Goal: Task Accomplishment & Management: Manage account settings

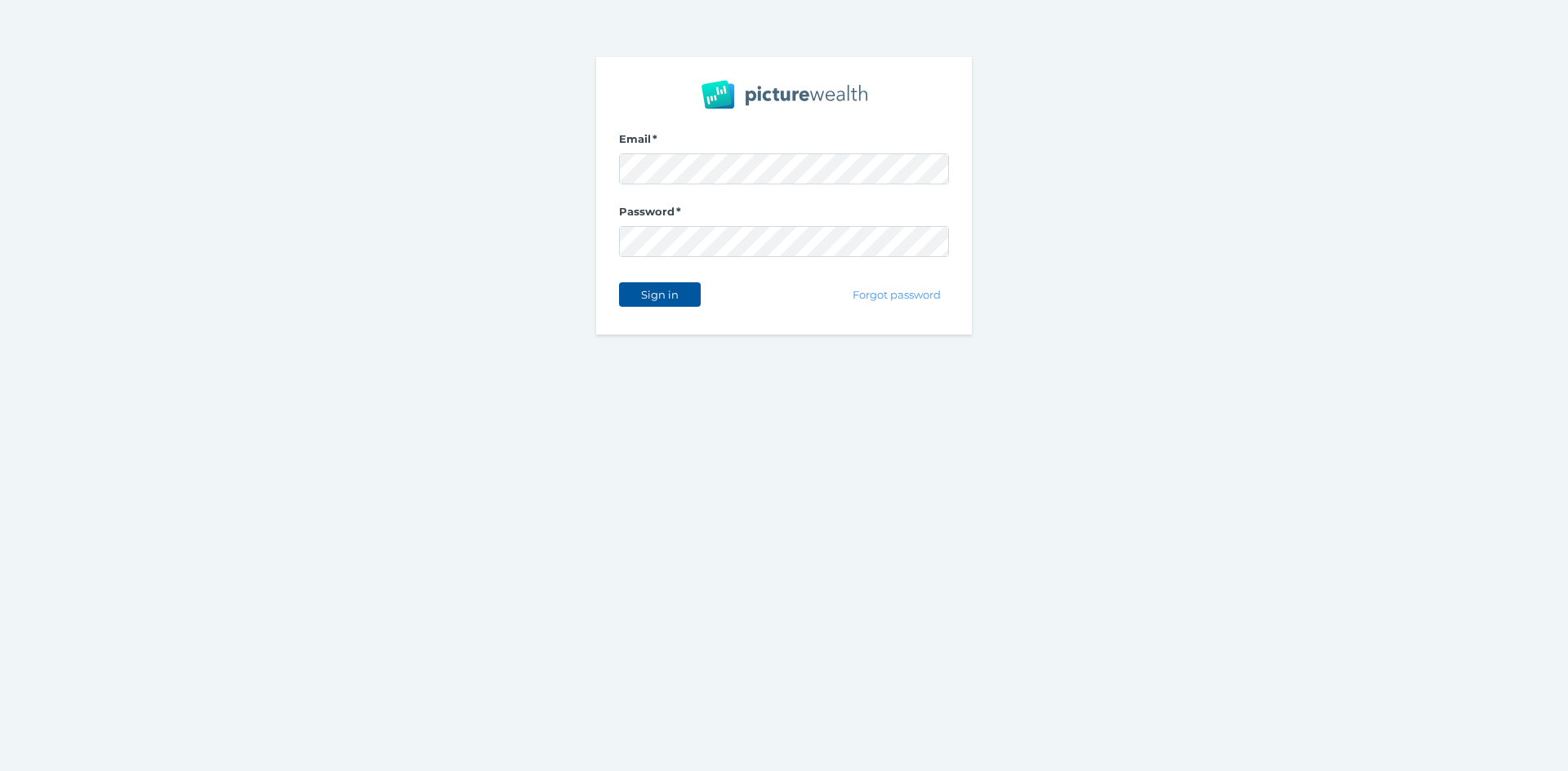
click at [649, 295] on span "Sign in" at bounding box center [659, 294] width 51 height 13
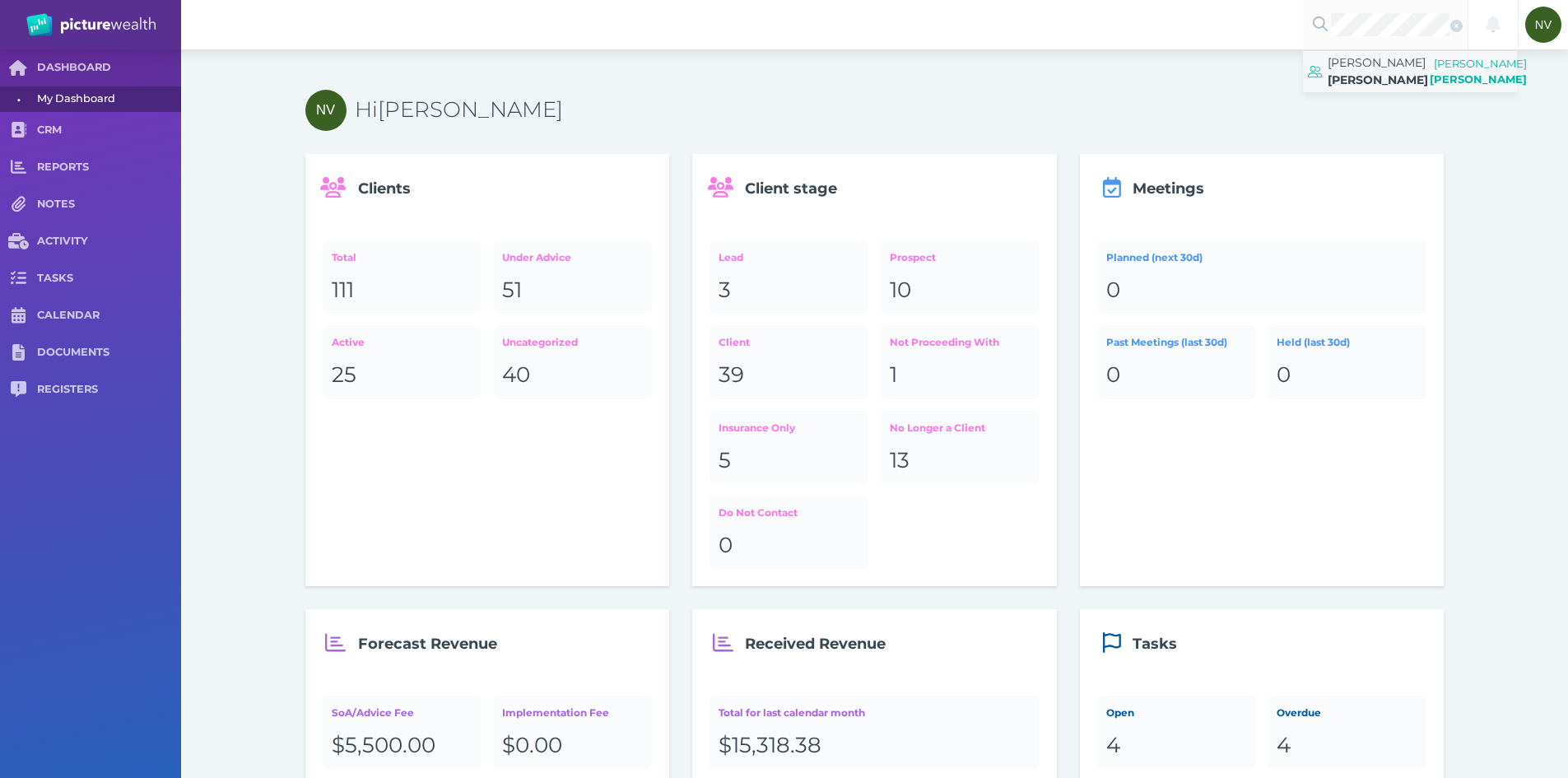
click at [1389, 78] on span "[PERSON_NAME]" at bounding box center [1378, 71] width 100 height 41
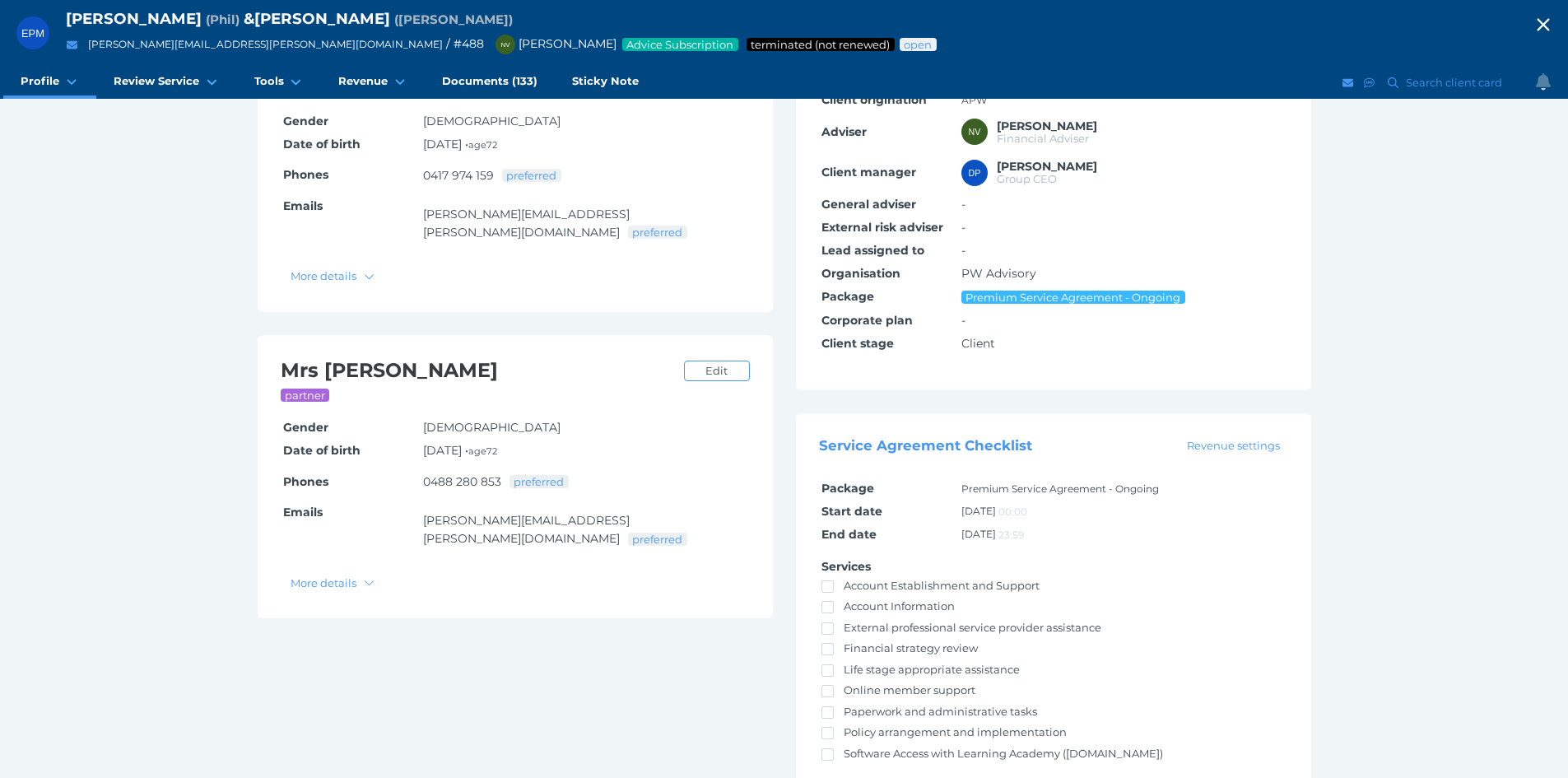
scroll to position [247, 0]
click at [125, 268] on div "EPM [PERSON_NAME] ( [PERSON_NAME] ) & [PERSON_NAME] ( [PERSON_NAME] ) [PERSON_N…" at bounding box center [784, 276] width 1568 height 1045
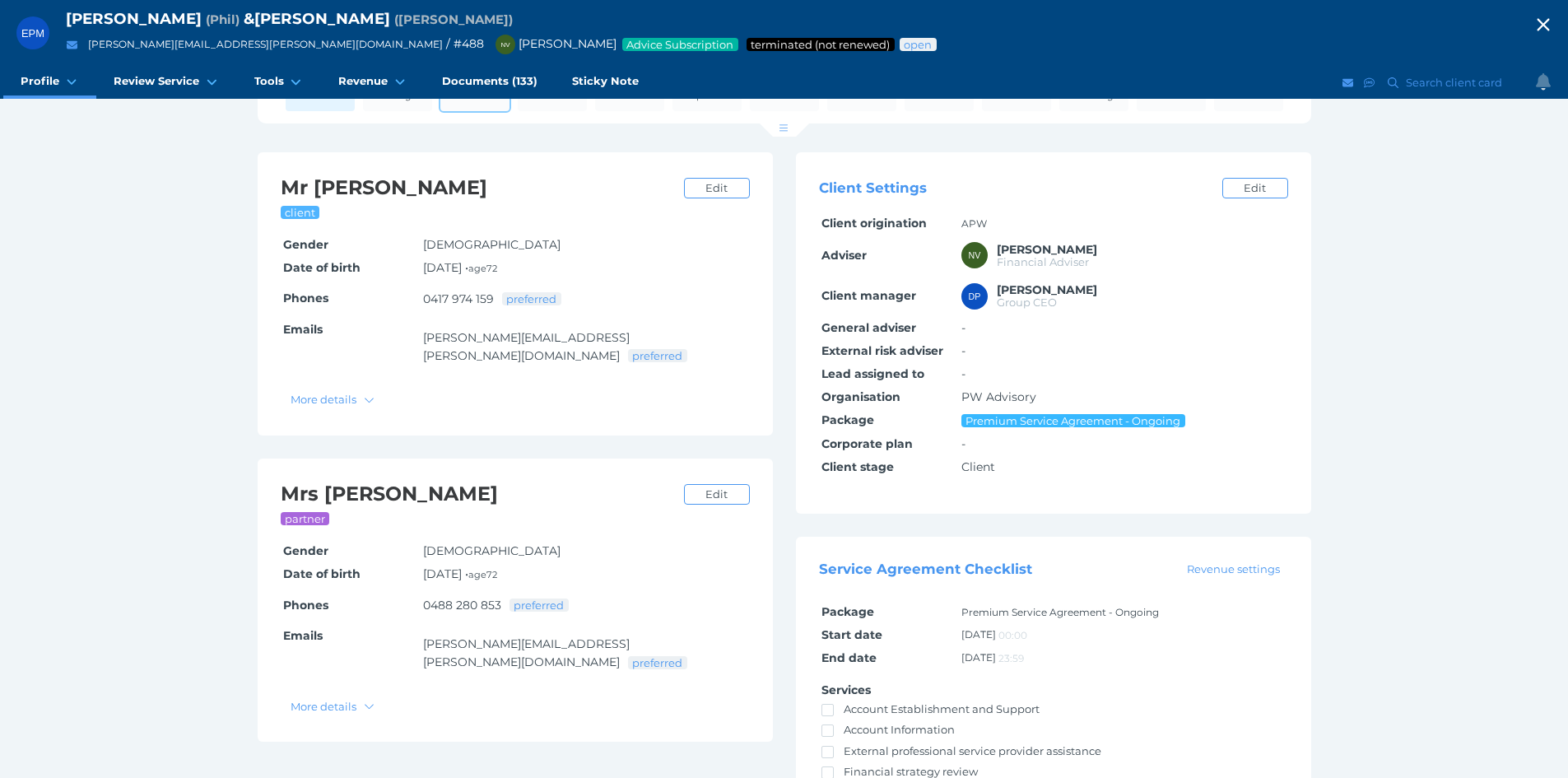
scroll to position [0, 0]
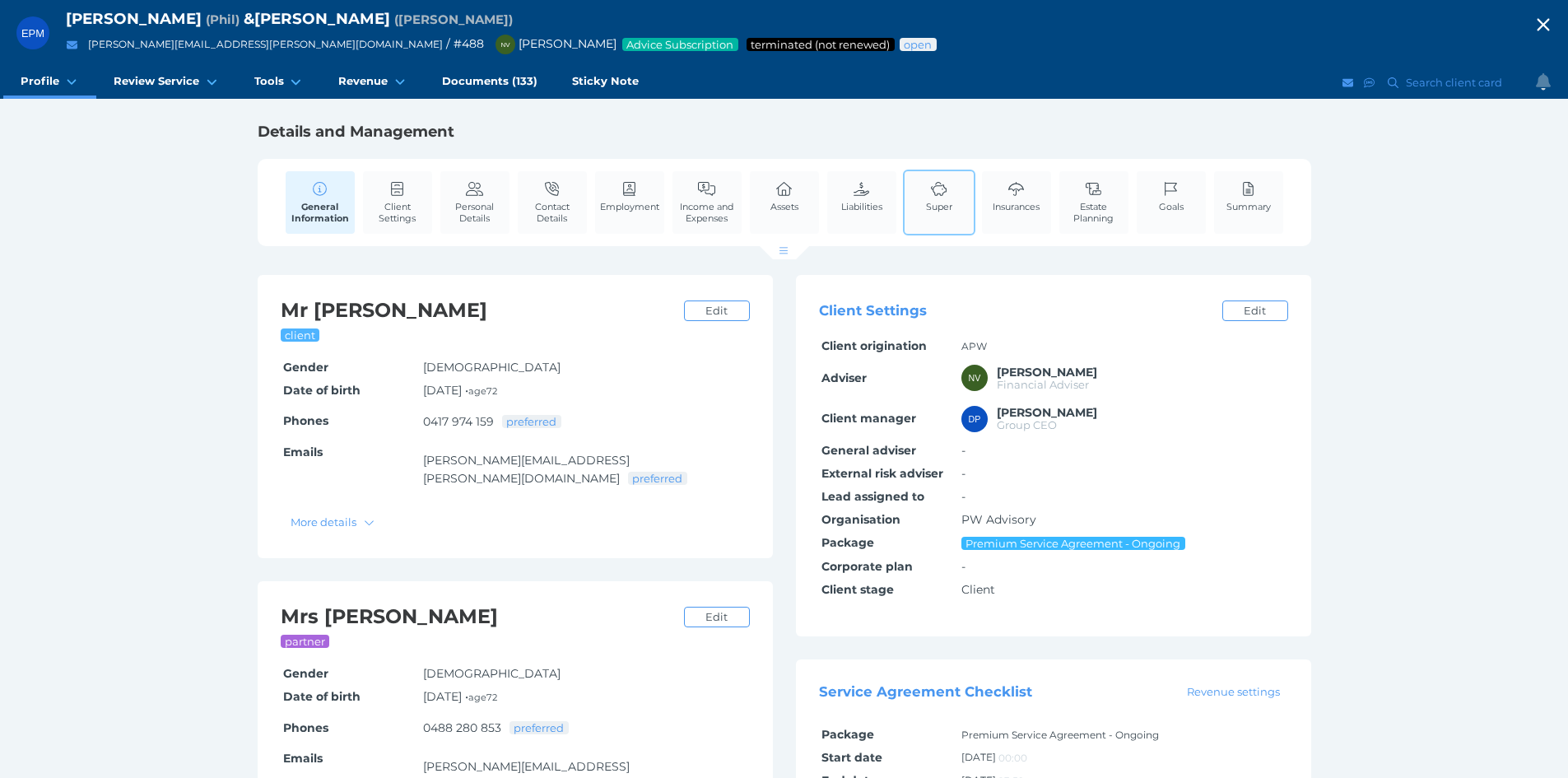
click at [952, 212] on span "Super" at bounding box center [939, 206] width 26 height 11
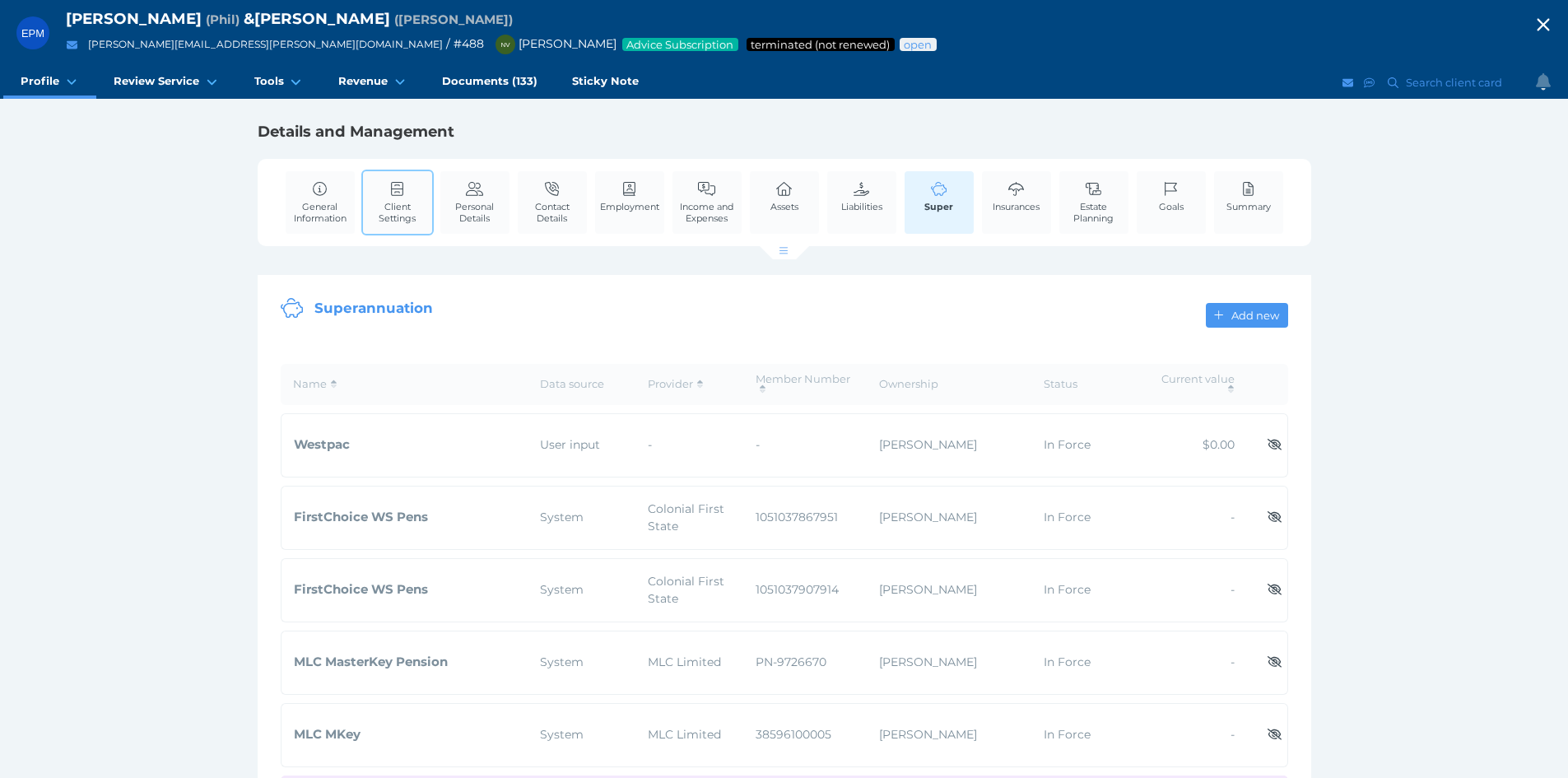
click at [405, 205] on span "Client Settings" at bounding box center [397, 213] width 61 height 23
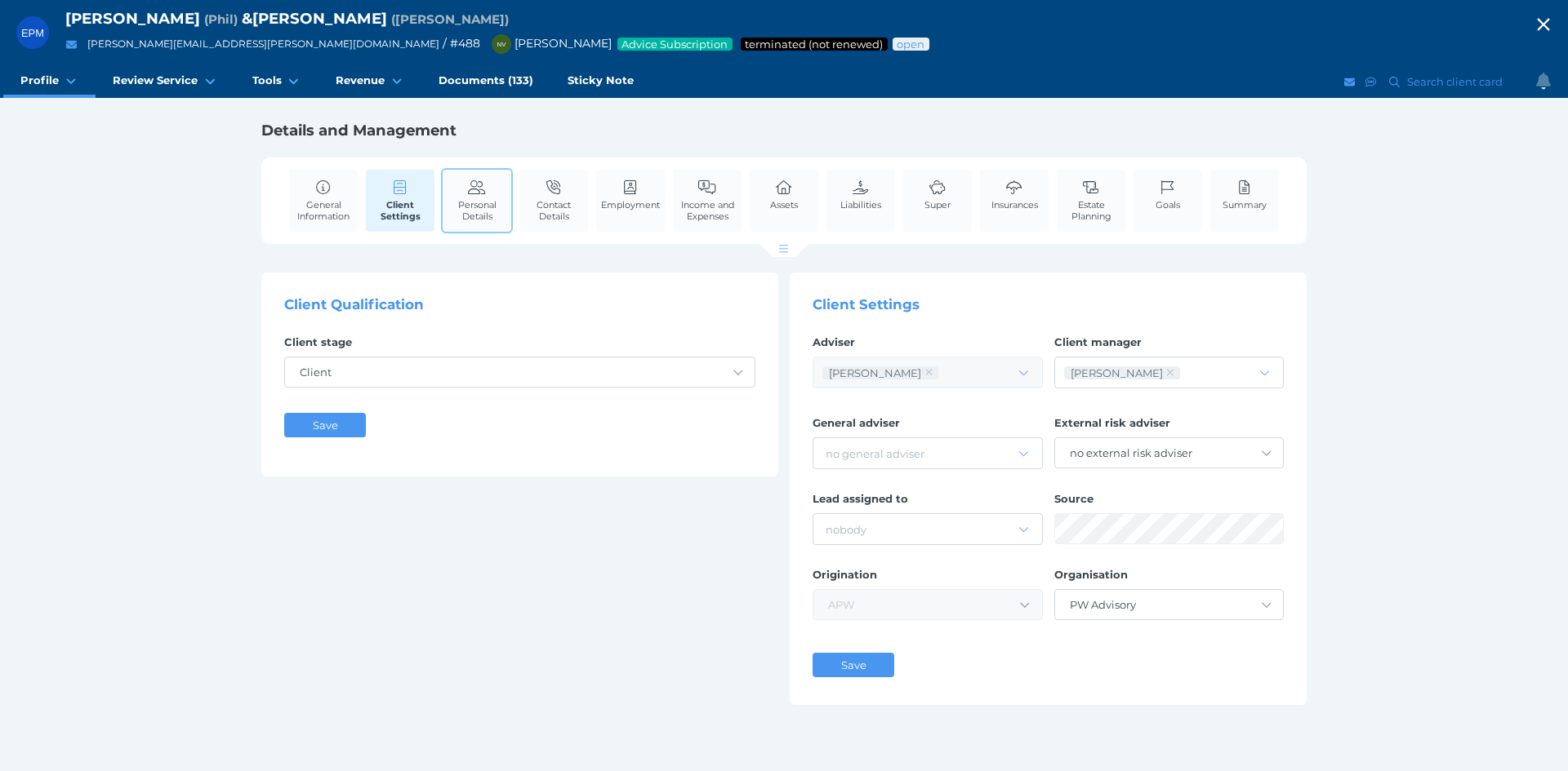
click at [508, 204] on link "Personal Details" at bounding box center [476, 200] width 69 height 61
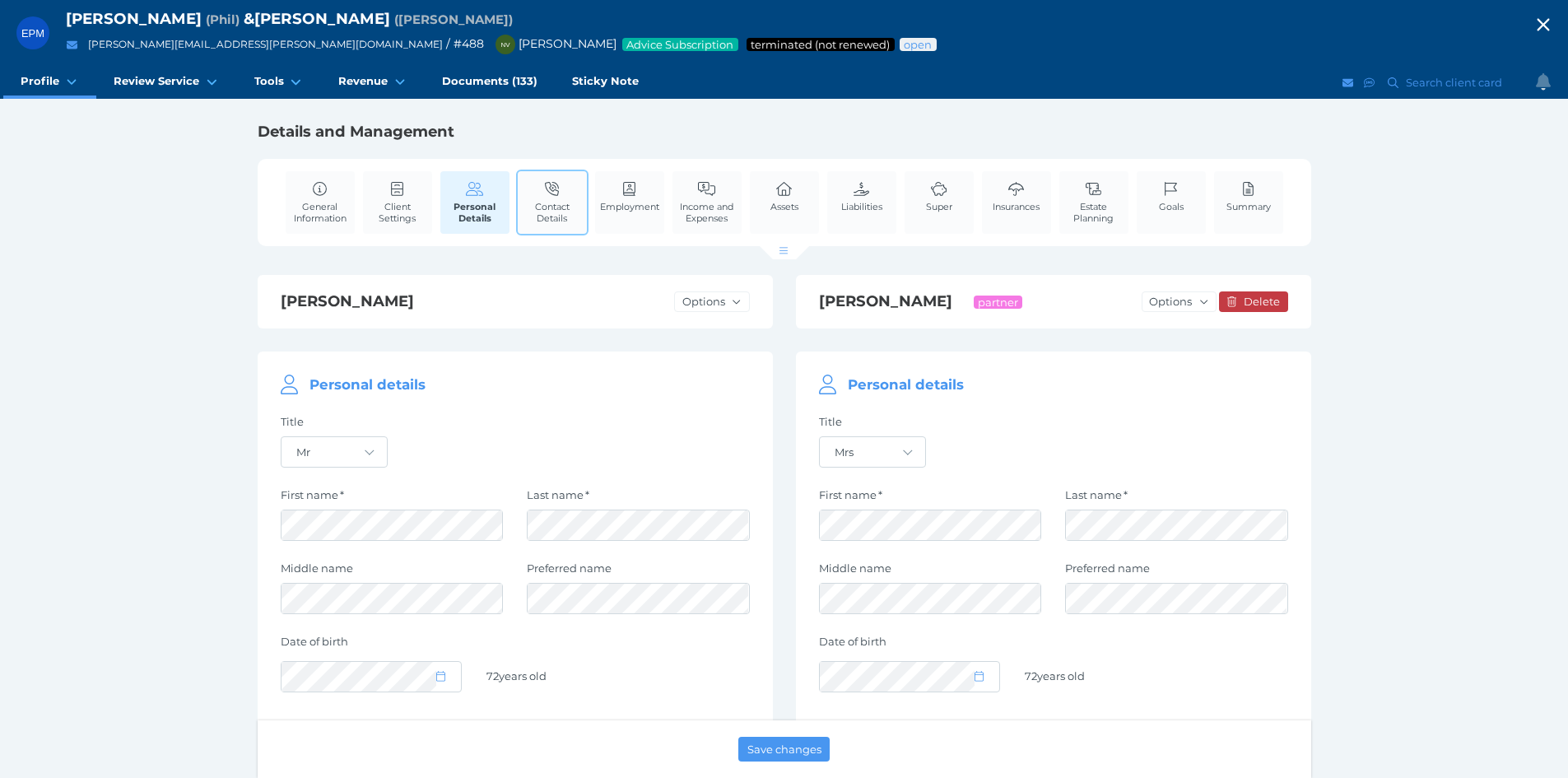
click at [544, 205] on span "Contact Details" at bounding box center [552, 213] width 61 height 23
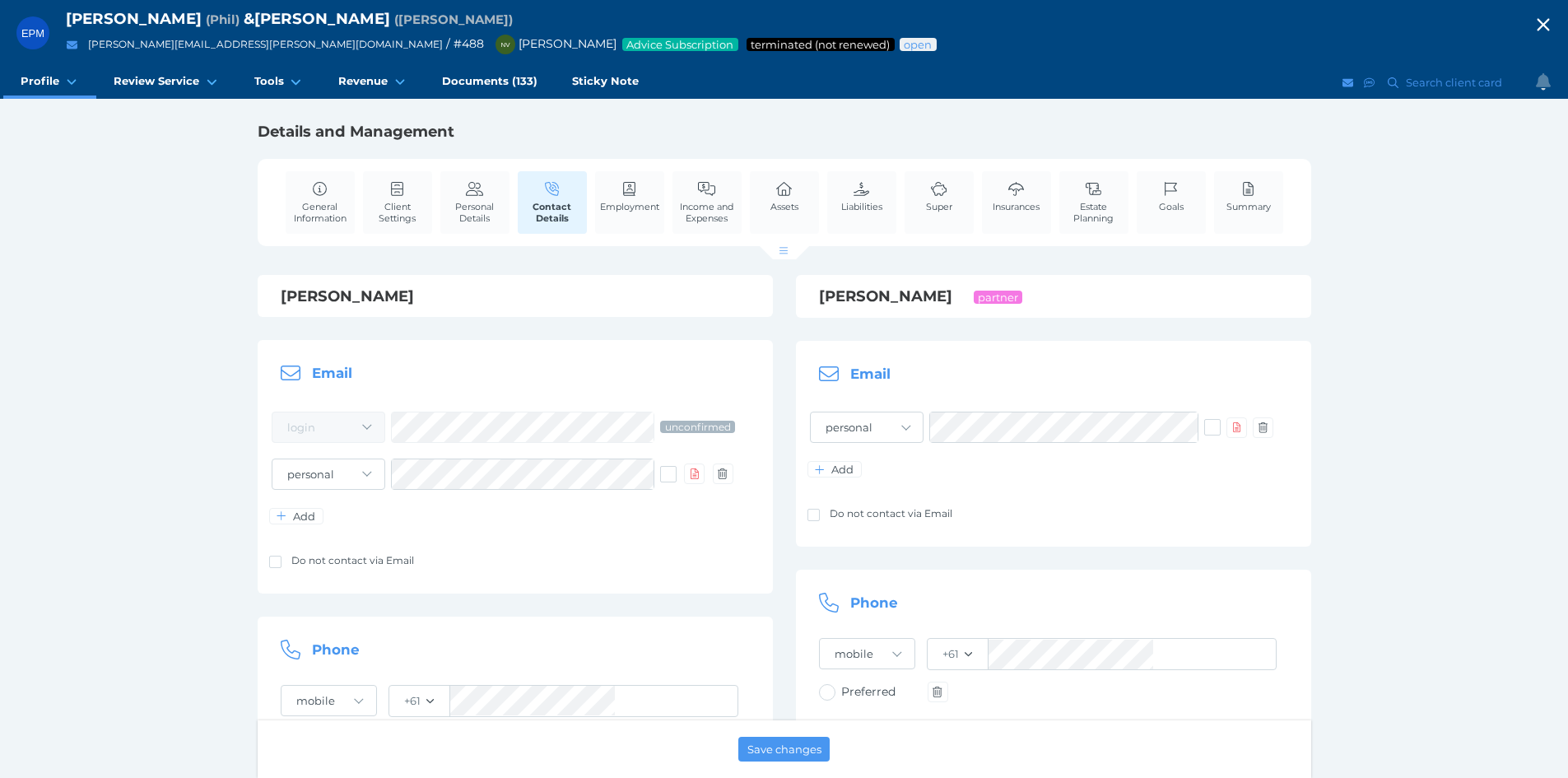
scroll to position [329, 0]
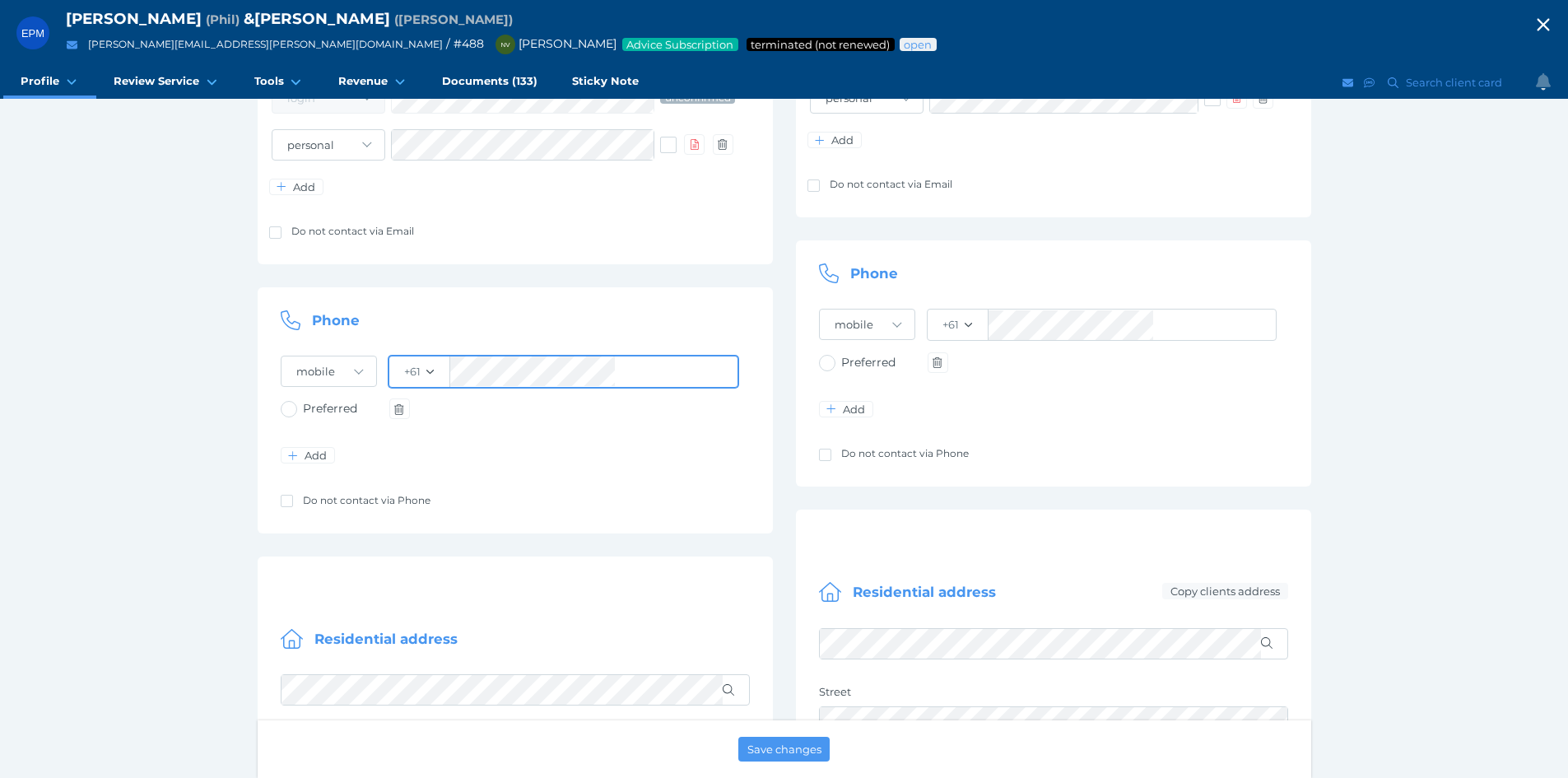
click at [441, 370] on span "+61" at bounding box center [564, 371] width 350 height 32
